Goal: Information Seeking & Learning: Learn about a topic

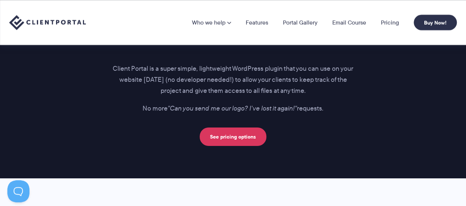
scroll to position [1118, 0]
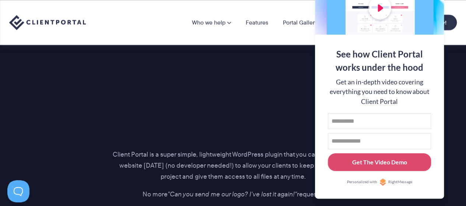
click at [260, 146] on div "Client Portal is a super simple, lightweight WordPress plugin that you can use …" at bounding box center [233, 95] width 308 height 273
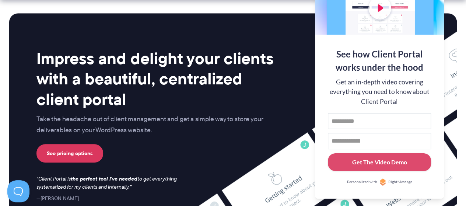
scroll to position [3256, 0]
